Goal: Find specific page/section: Find specific page/section

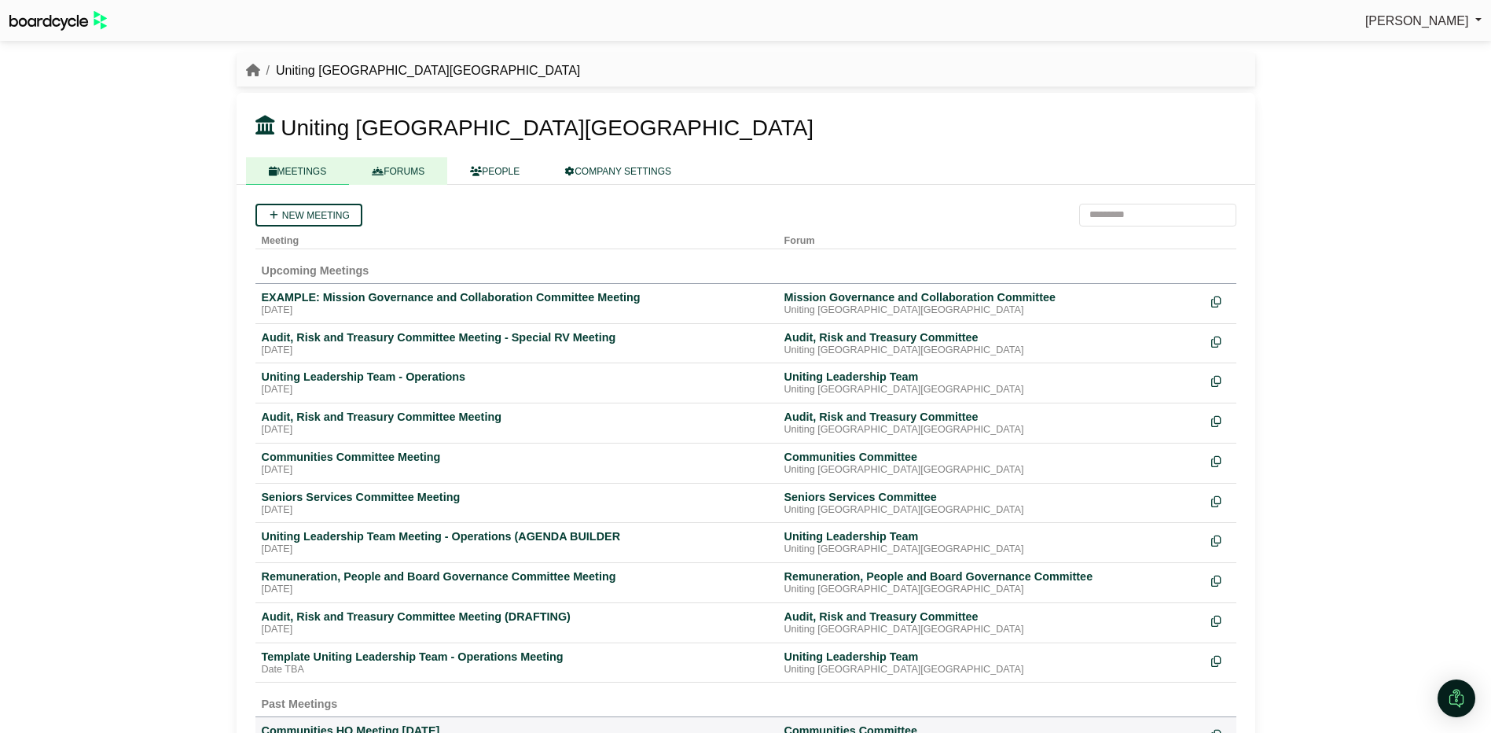
click at [407, 182] on link "FORUMS" at bounding box center [398, 171] width 98 height 28
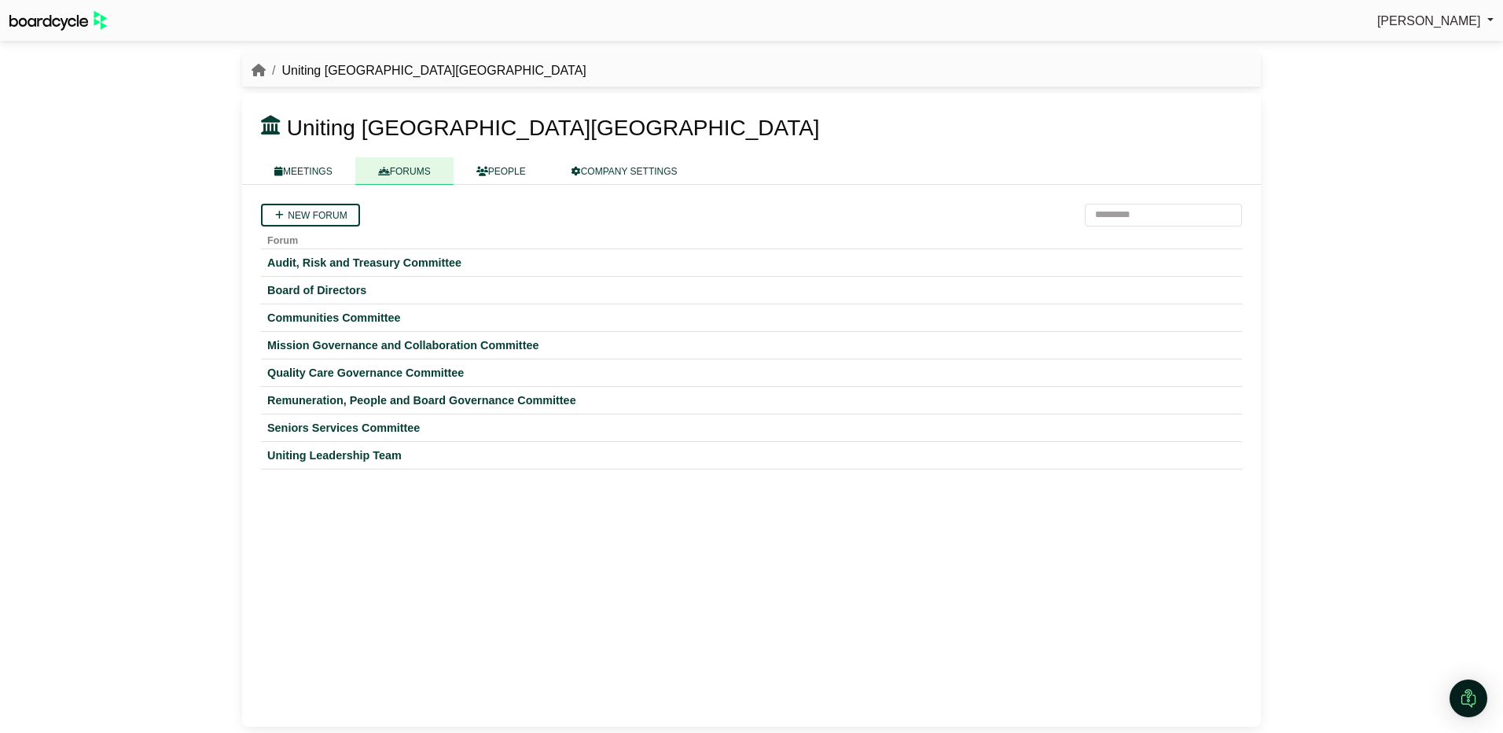
click at [302, 318] on div "Communities Committee" at bounding box center [751, 318] width 969 height 14
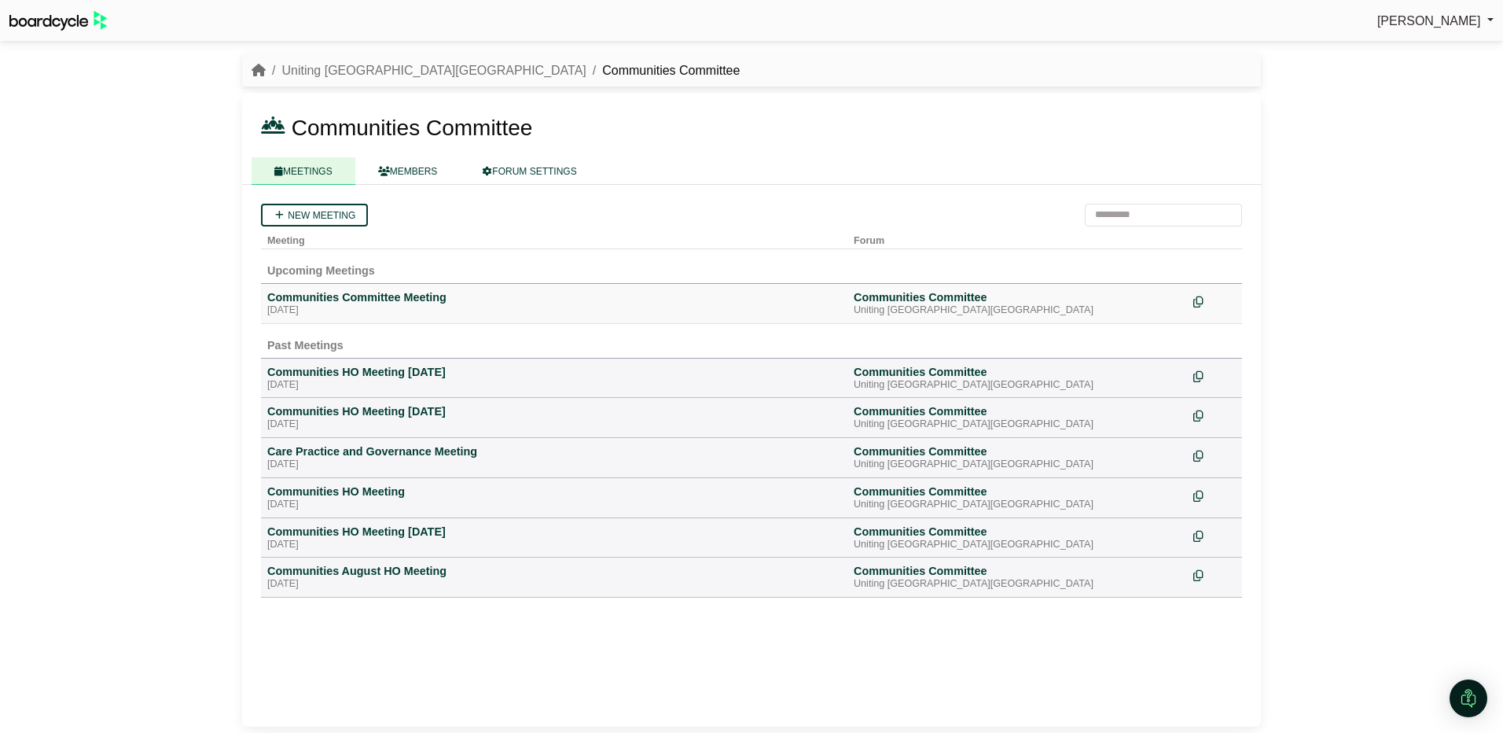
click at [342, 286] on td "Communities Committee Meeting [DATE]" at bounding box center [554, 303] width 587 height 40
click at [342, 300] on div "Communities Committee Meeting" at bounding box center [554, 297] width 574 height 14
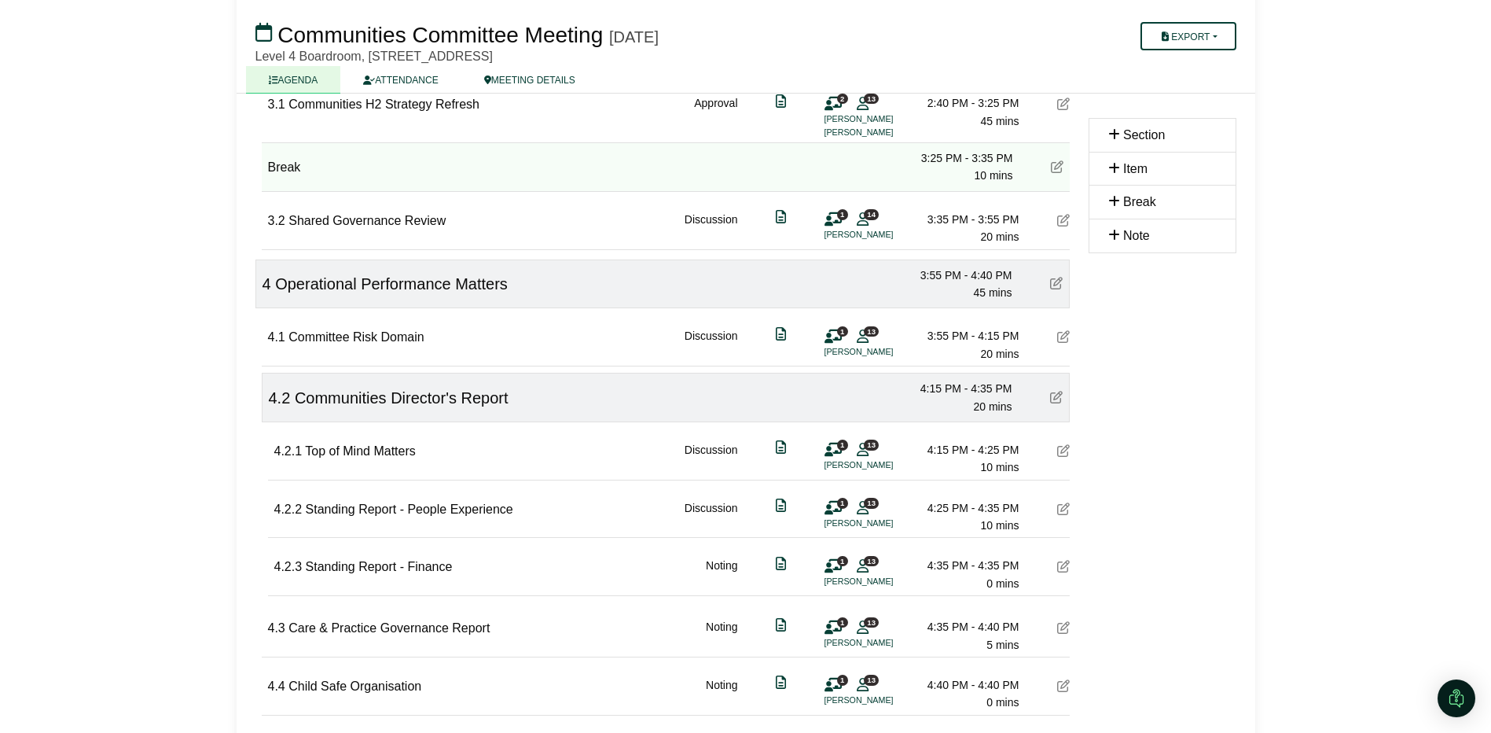
scroll to position [1101, 0]
